Goal: Transaction & Acquisition: Purchase product/service

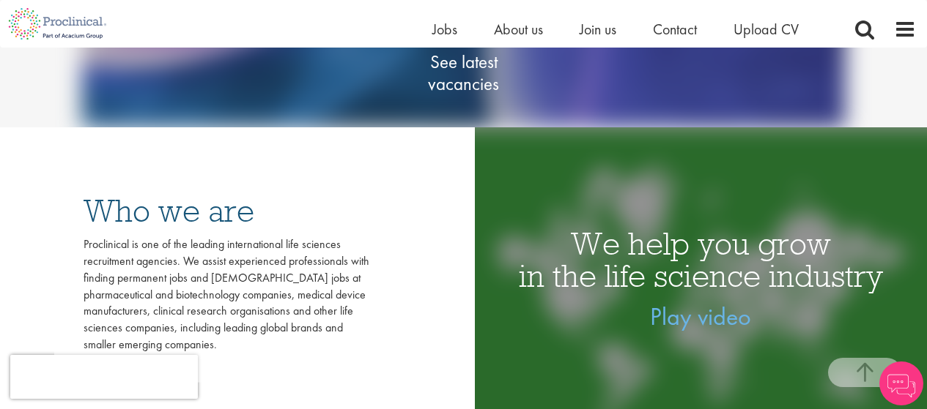
scroll to position [252, 0]
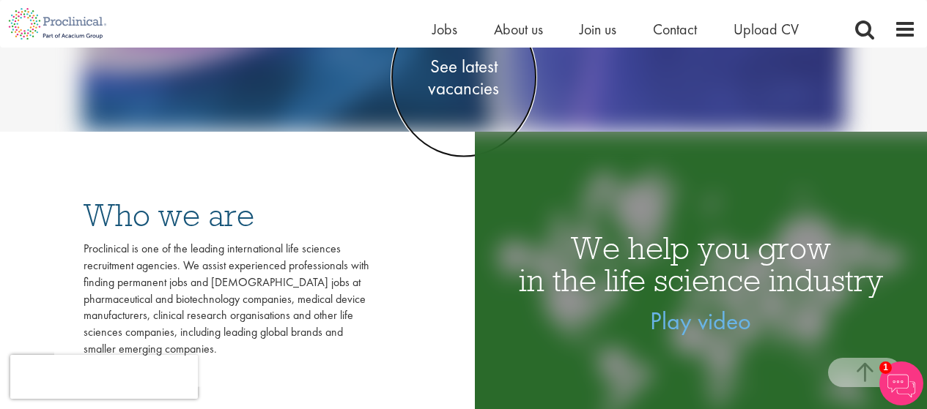
click at [461, 81] on span "See latest vacancies" at bounding box center [463, 78] width 147 height 44
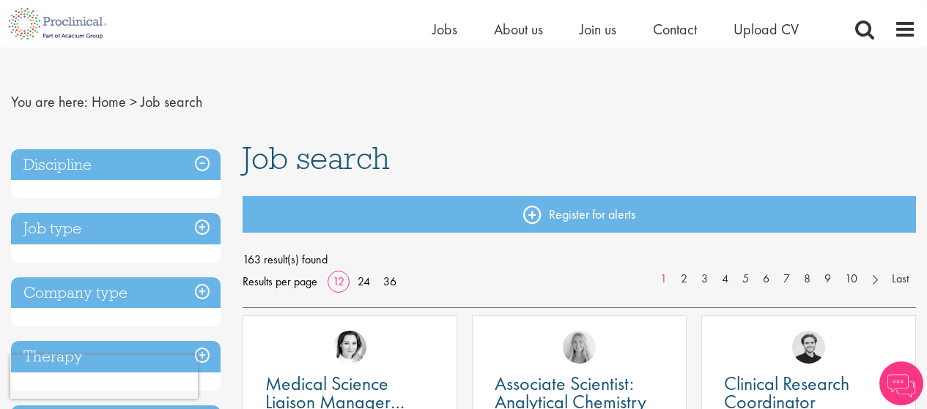
scroll to position [15, 0]
click at [159, 160] on h3 "Discipline" at bounding box center [115, 164] width 209 height 31
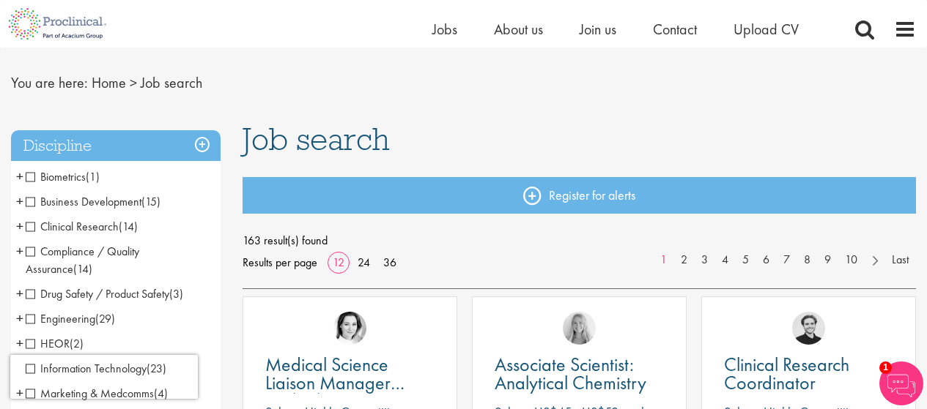
scroll to position [37, 0]
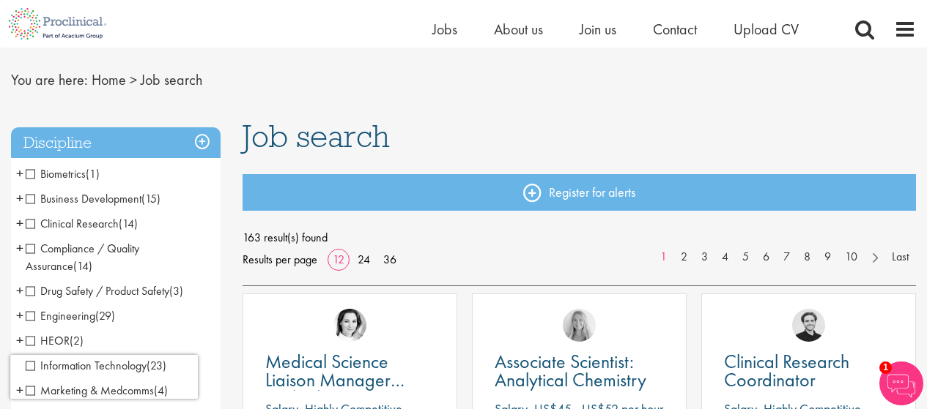
click at [40, 225] on span "Clinical Research" at bounding box center [72, 223] width 93 height 15
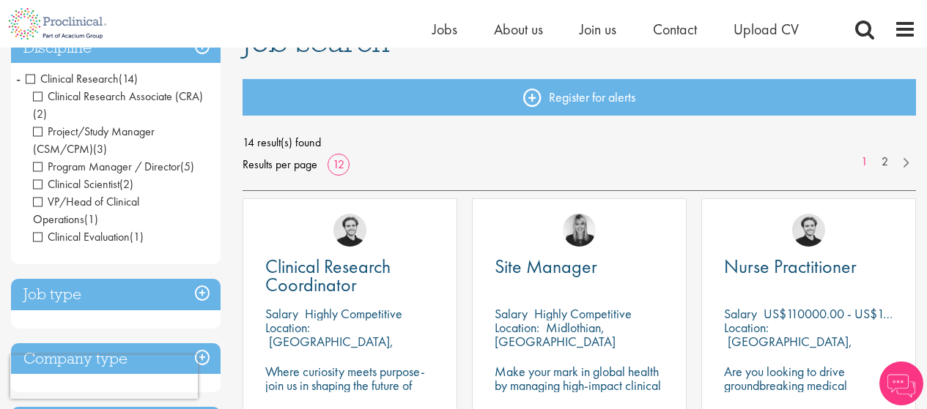
scroll to position [134, 0]
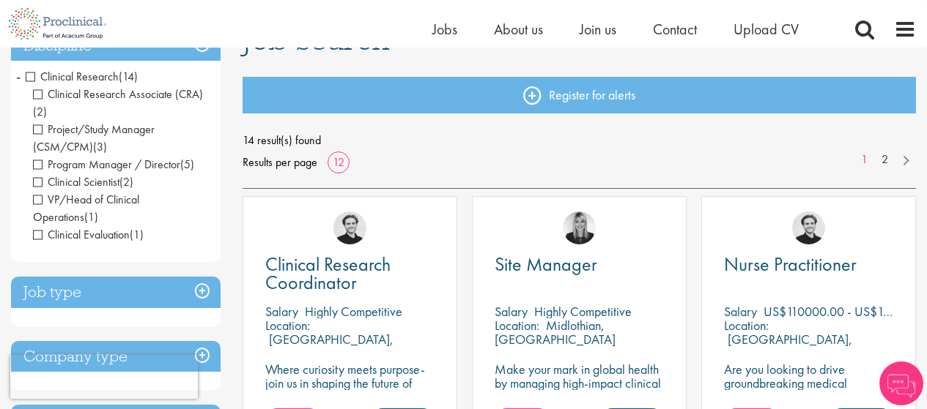
click at [21, 73] on li "Clinical Research (14) - + Clinical Research Associate (CRA) (2) Project/Study …" at bounding box center [115, 155] width 209 height 183
click at [19, 77] on span "-" at bounding box center [18, 76] width 4 height 22
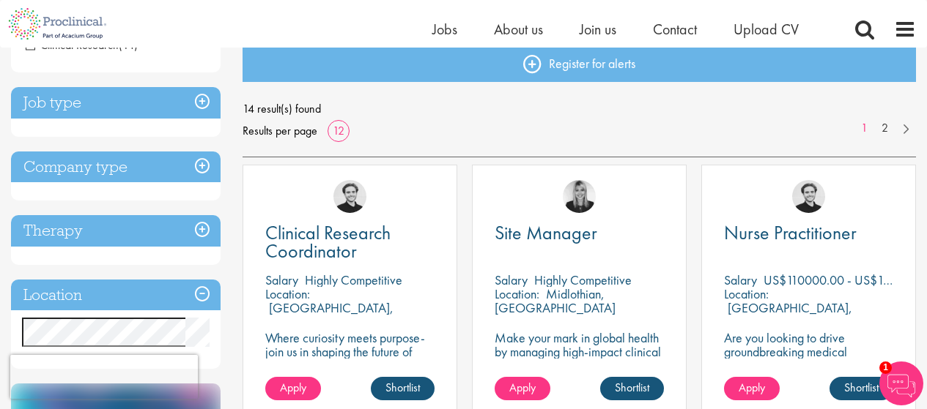
scroll to position [166, 0]
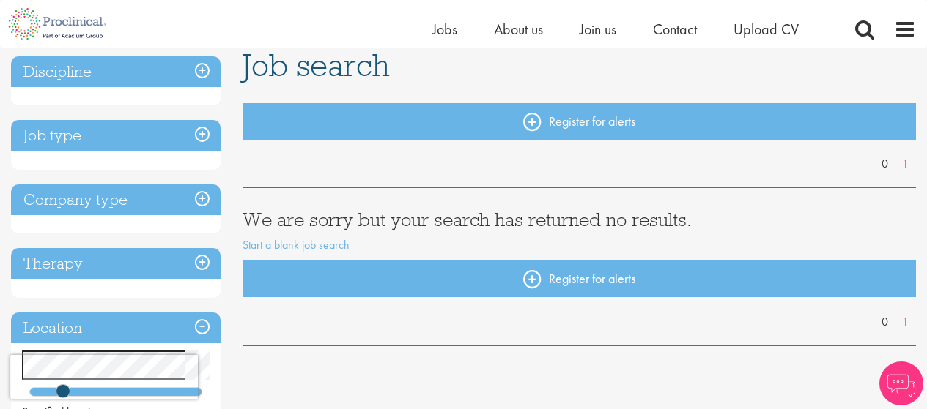
scroll to position [156, 0]
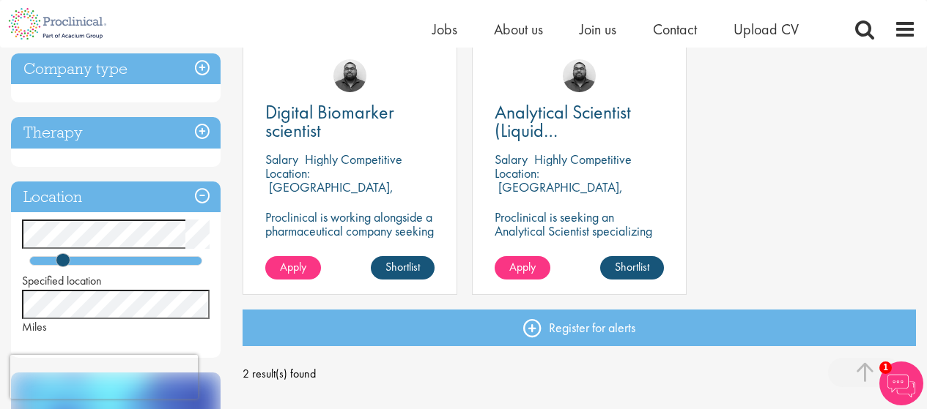
scroll to position [281, 0]
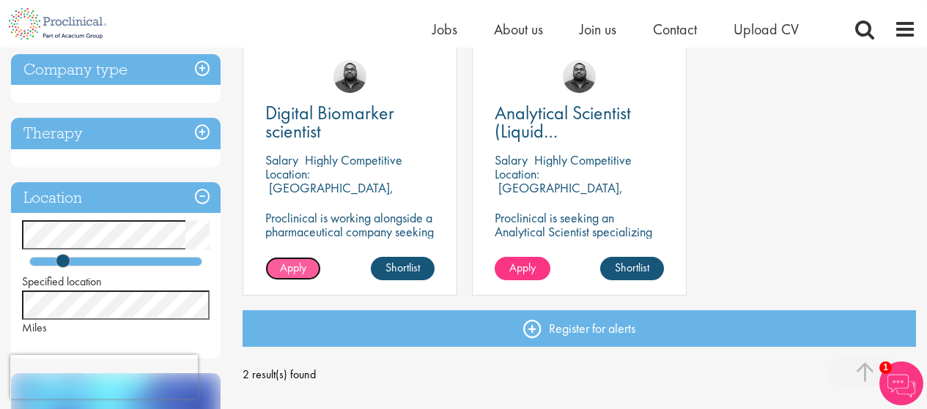
click at [303, 270] on span "Apply" at bounding box center [293, 267] width 26 height 15
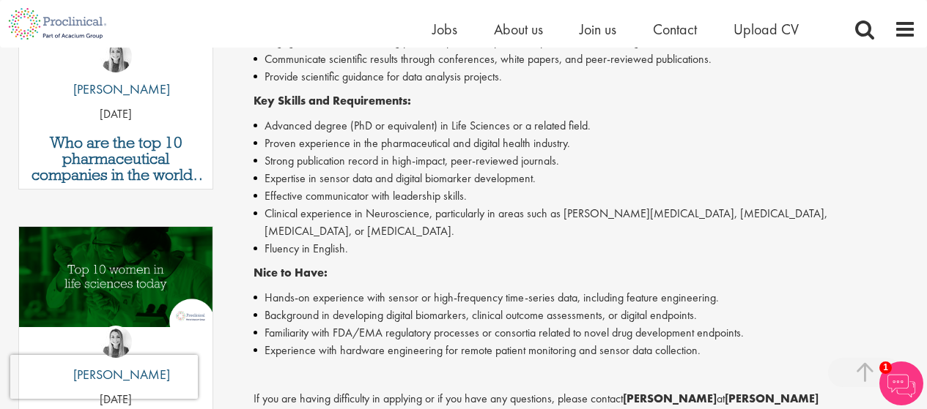
scroll to position [592, 0]
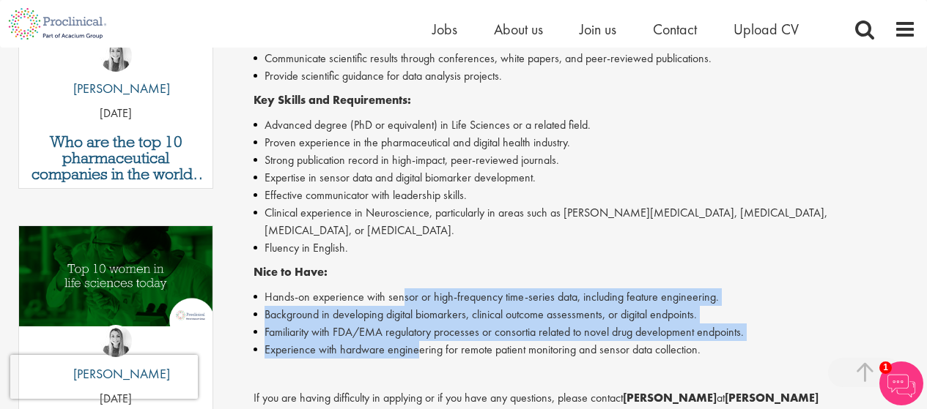
drag, startPoint x: 400, startPoint y: 277, endPoint x: 415, endPoint y: 333, distance: 58.5
click at [415, 333] on ul "Hands-on experience with sensor or high-frequency time-series data, including f…" at bounding box center [584, 324] width 662 height 70
